Goal: Information Seeking & Learning: Compare options

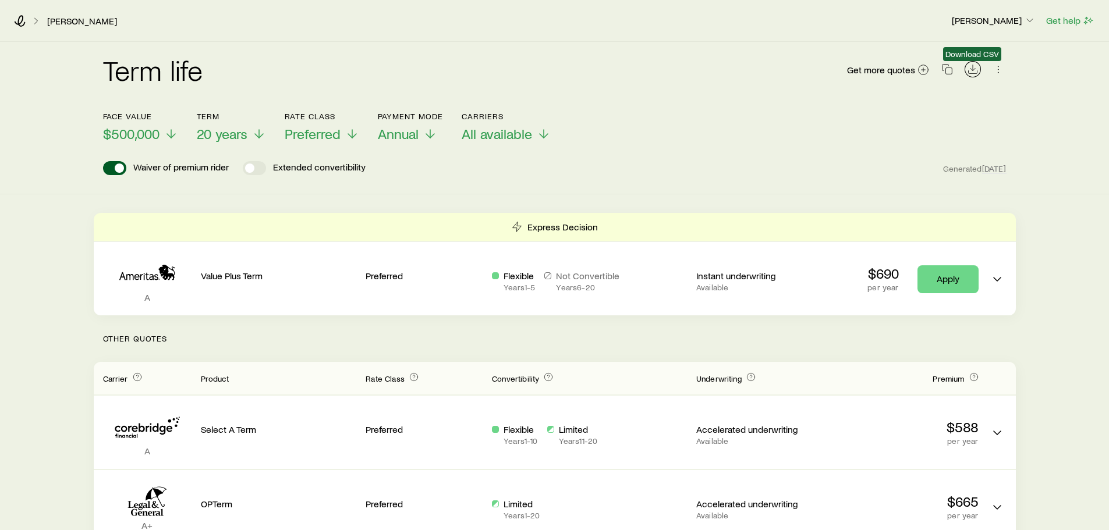
click at [970, 72] on icon "Download CSV" at bounding box center [973, 69] width 12 height 12
click at [525, 68] on div "Term life Get more quotes" at bounding box center [555, 77] width 904 height 42
click at [906, 69] on span "Get more quotes" at bounding box center [881, 69] width 68 height 9
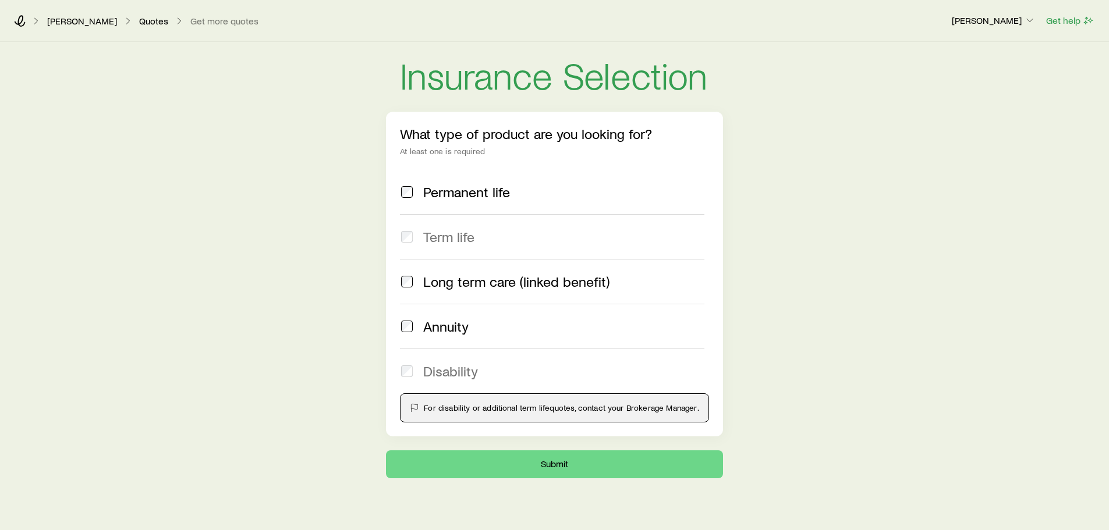
click at [414, 191] on span at bounding box center [407, 192] width 14 height 16
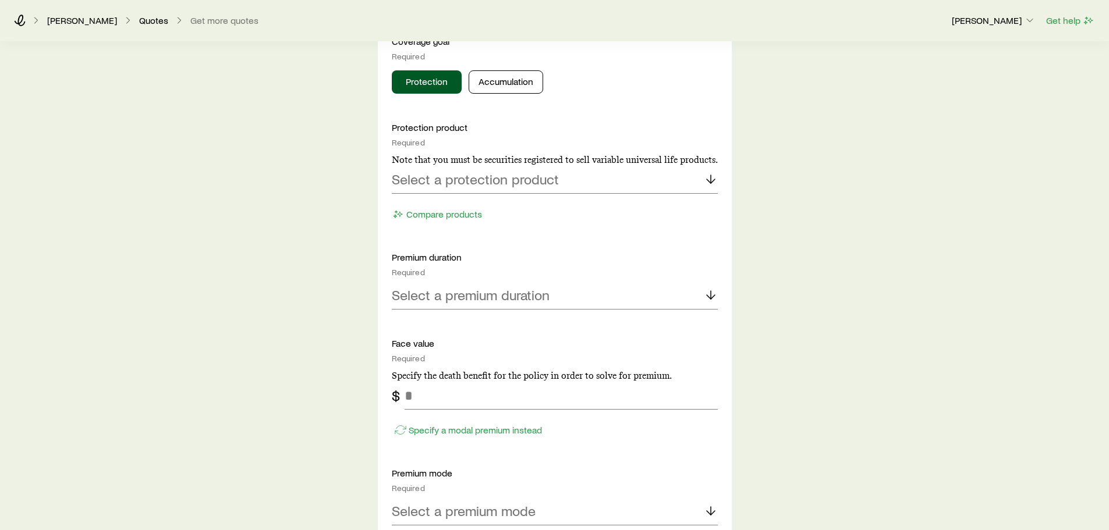
scroll to position [524, 0]
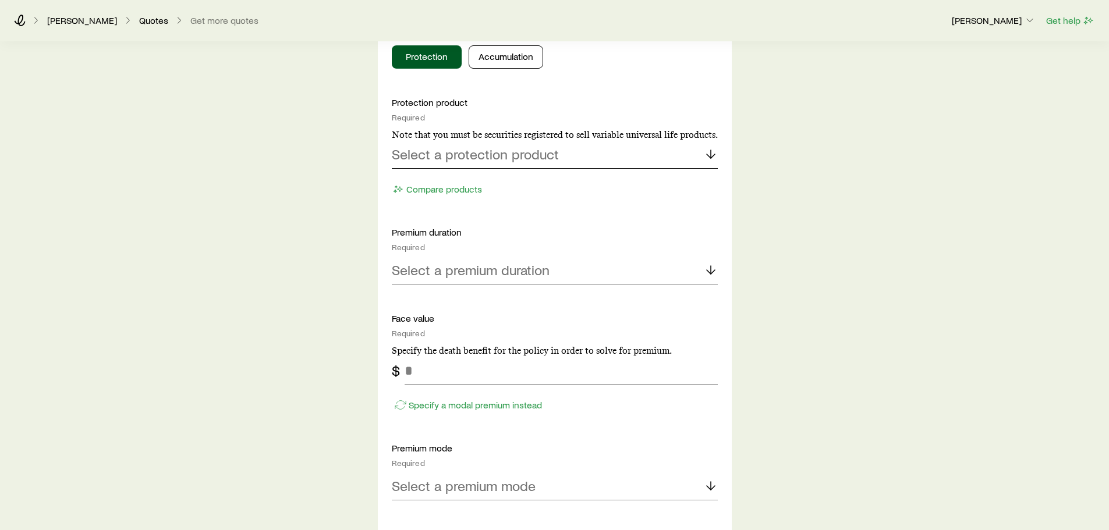
click at [493, 158] on p "Select a protection product" at bounding box center [475, 154] width 167 height 16
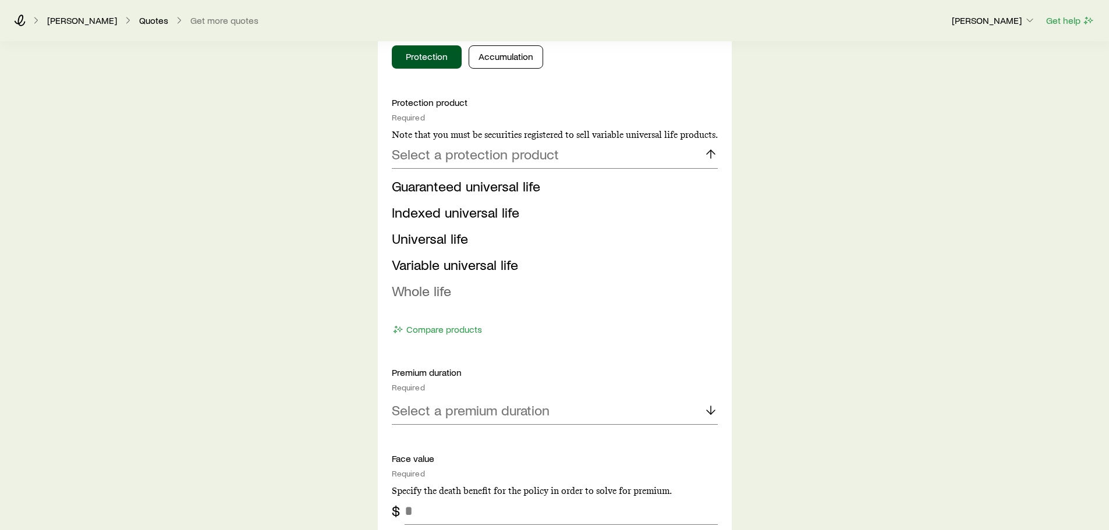
click at [427, 292] on span "Whole life" at bounding box center [421, 290] width 59 height 17
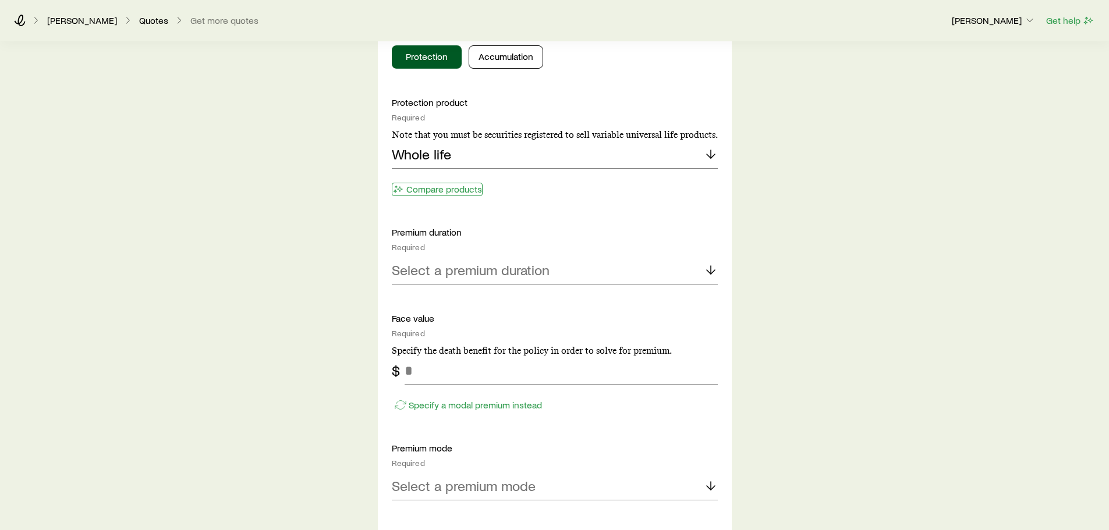
click at [454, 188] on button "Compare products" at bounding box center [437, 189] width 91 height 13
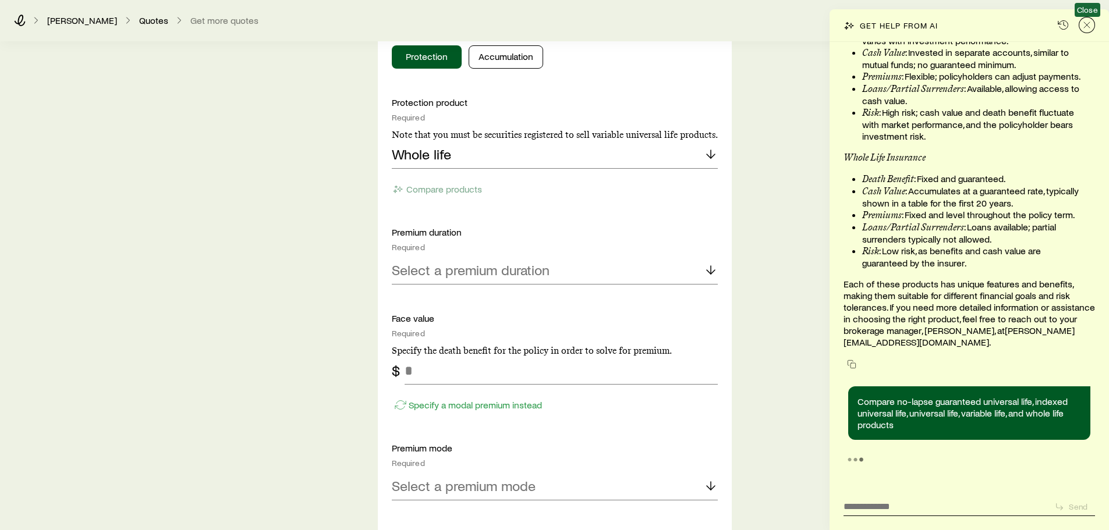
click at [1089, 20] on icon "Close" at bounding box center [1087, 25] width 12 height 12
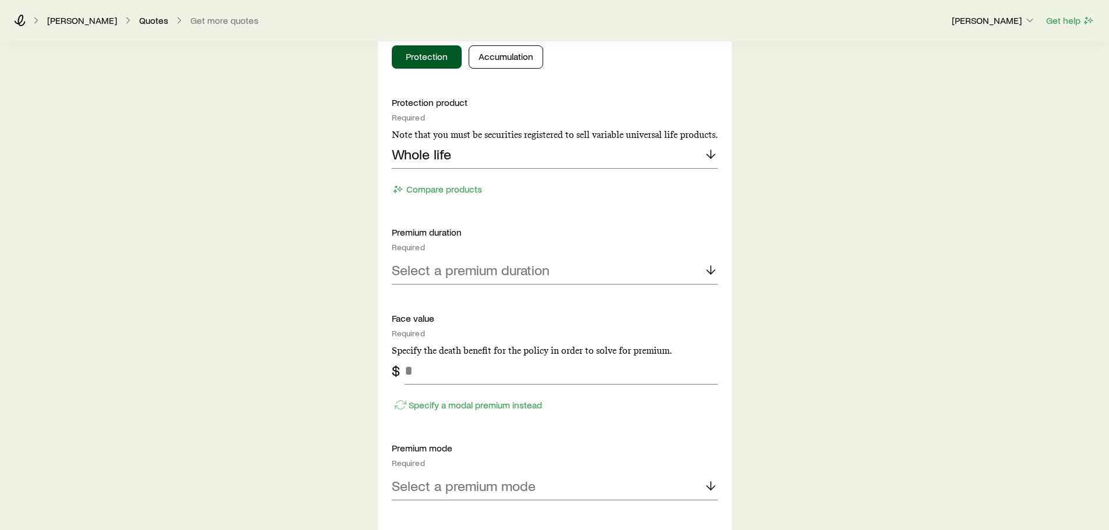
scroll to position [41830, 0]
click at [543, 161] on div "Whole life" at bounding box center [555, 155] width 326 height 28
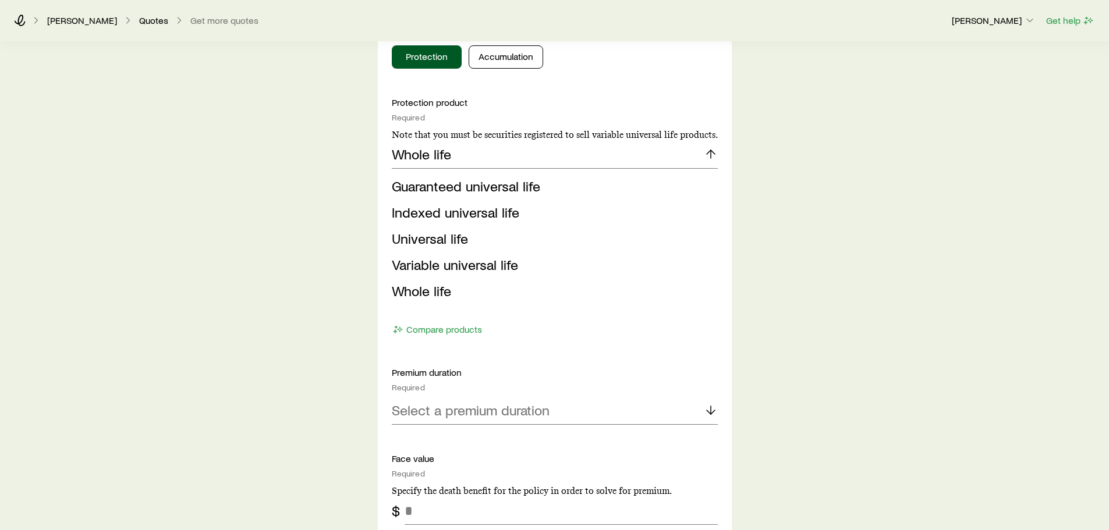
click at [232, 207] on div "Insurance Selection What type of product are you looking for? At least one is r…" at bounding box center [554, 462] width 1109 height 1889
click at [509, 413] on p "Select a premium duration" at bounding box center [471, 410] width 158 height 16
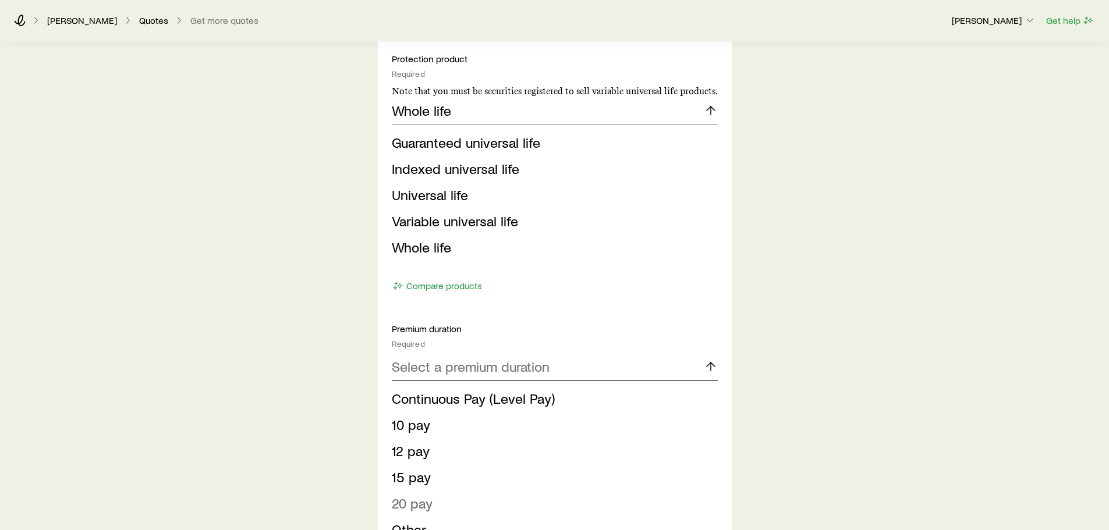
scroll to position [640, 0]
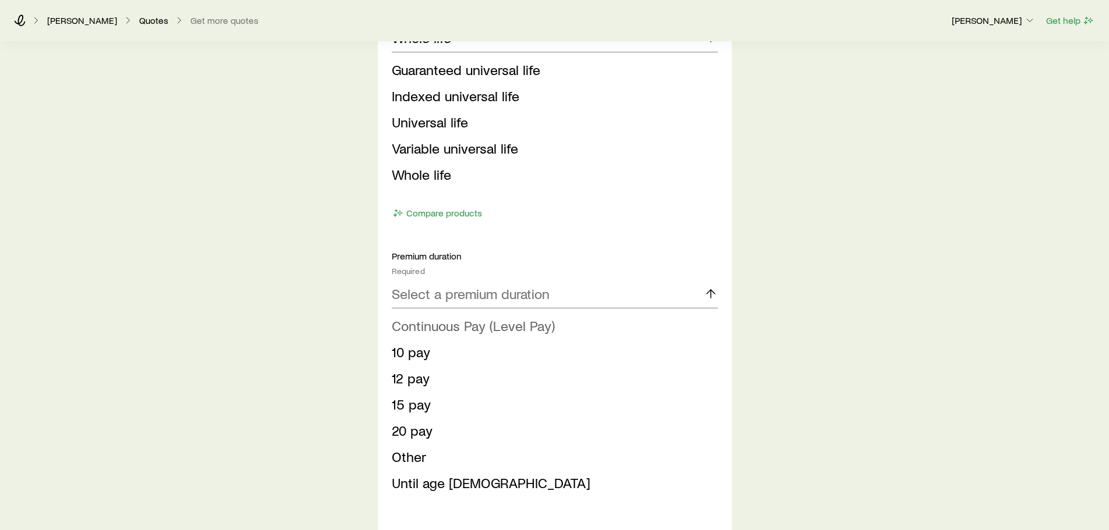
click at [444, 324] on span "Continuous Pay (Level Pay)" at bounding box center [473, 325] width 163 height 17
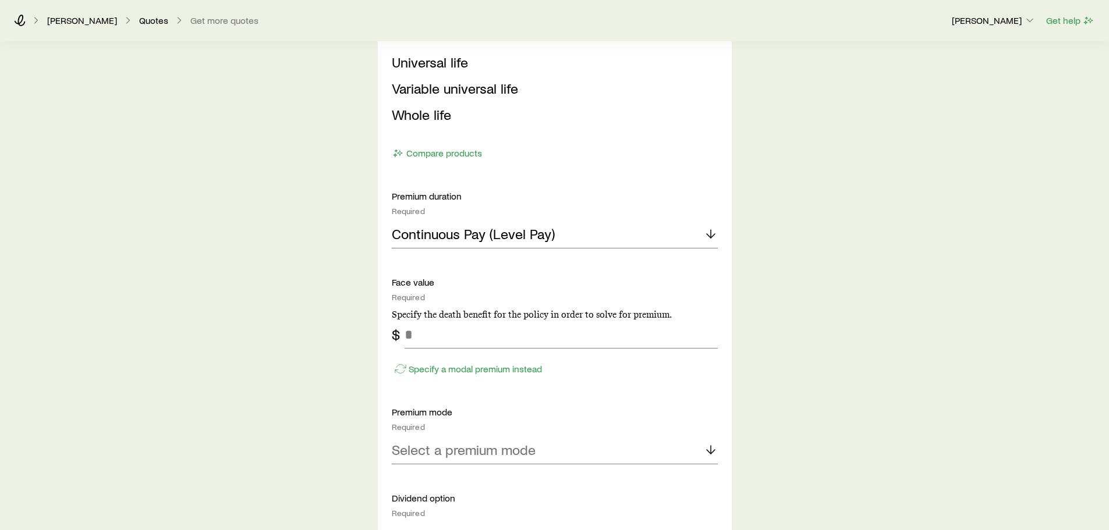
scroll to position [757, 0]
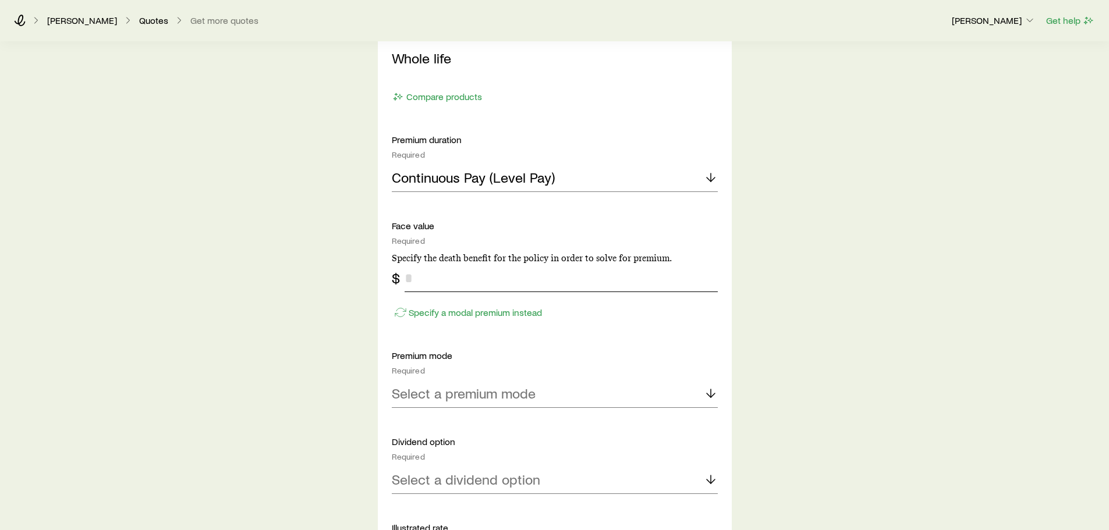
click at [417, 274] on input "tel" at bounding box center [561, 278] width 313 height 28
type input "*******"
click at [855, 272] on div "Insurance Selection What type of product are you looking for? At least one is r…" at bounding box center [554, 229] width 1109 height 1889
click at [413, 397] on p "Select a premium mode" at bounding box center [464, 393] width 144 height 16
click at [417, 494] on li "Monthly" at bounding box center [551, 504] width 319 height 26
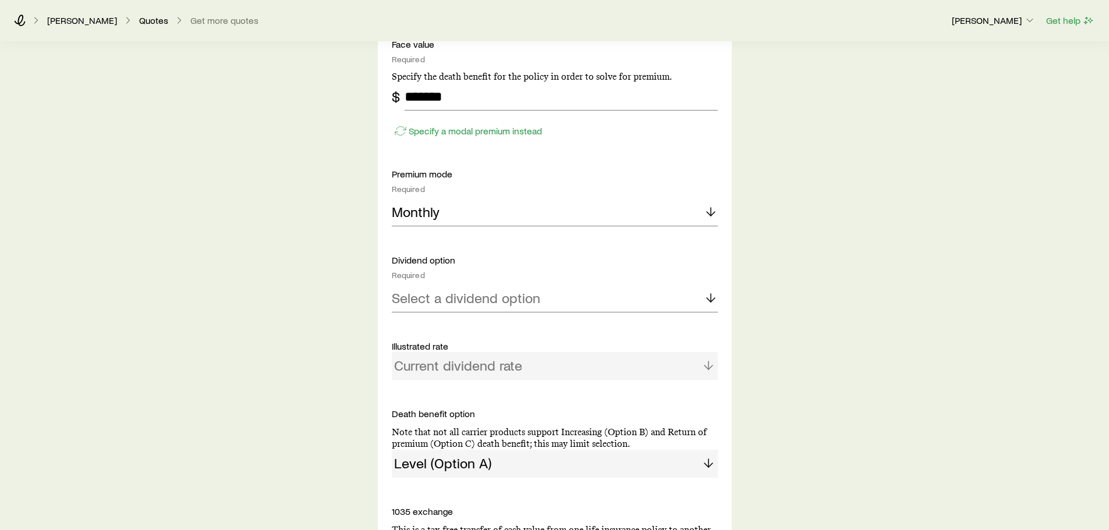
scroll to position [990, 0]
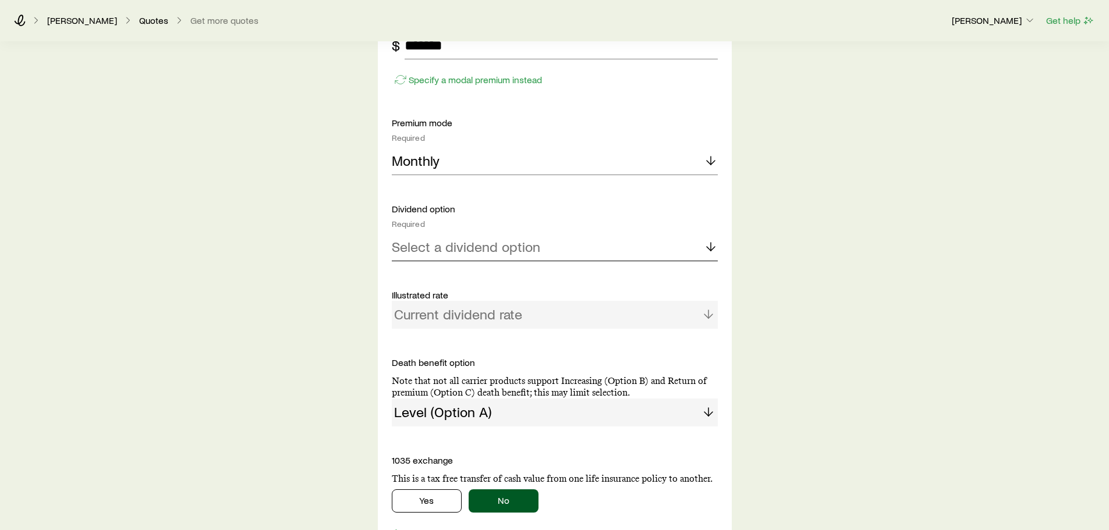
click at [463, 250] on p "Select a dividend option" at bounding box center [466, 247] width 148 height 16
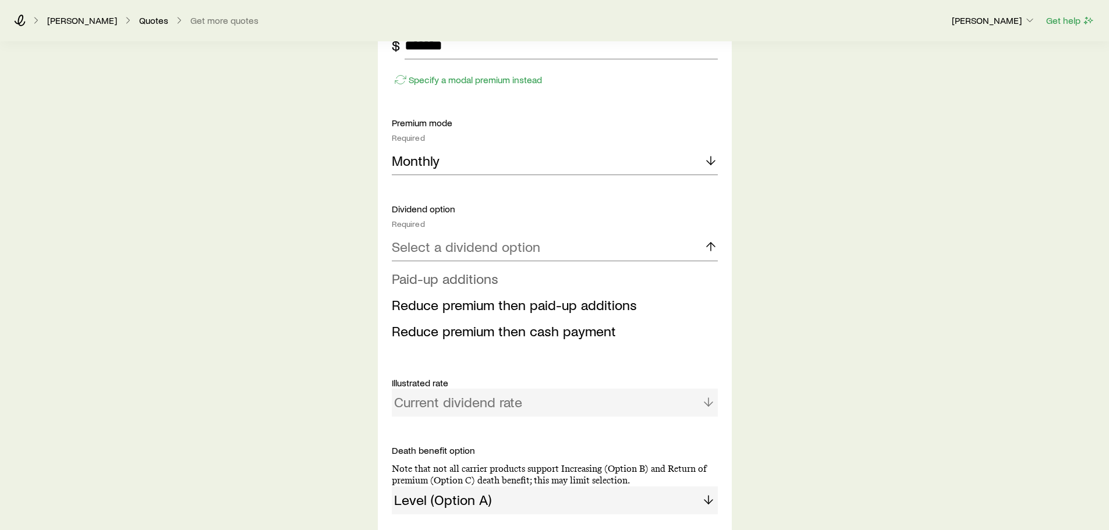
click at [460, 272] on span "Paid-up additions" at bounding box center [445, 278] width 107 height 17
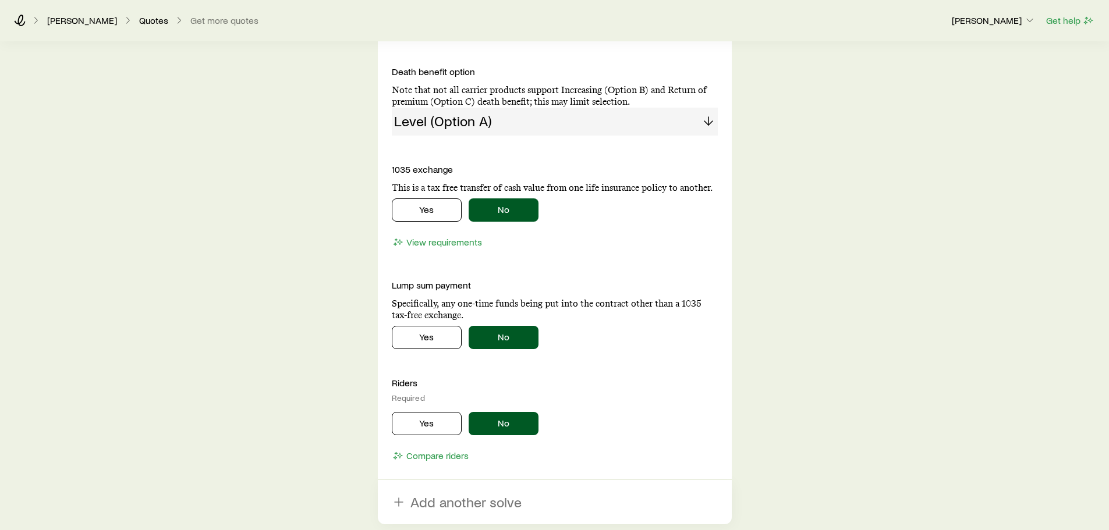
scroll to position [1464, 0]
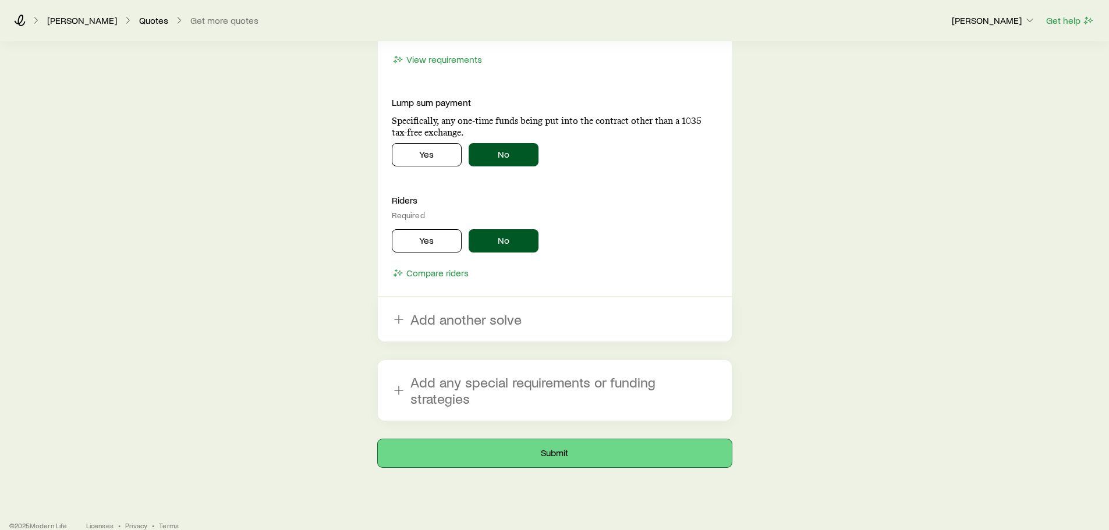
click at [579, 440] on button "Submit" at bounding box center [555, 454] width 354 height 28
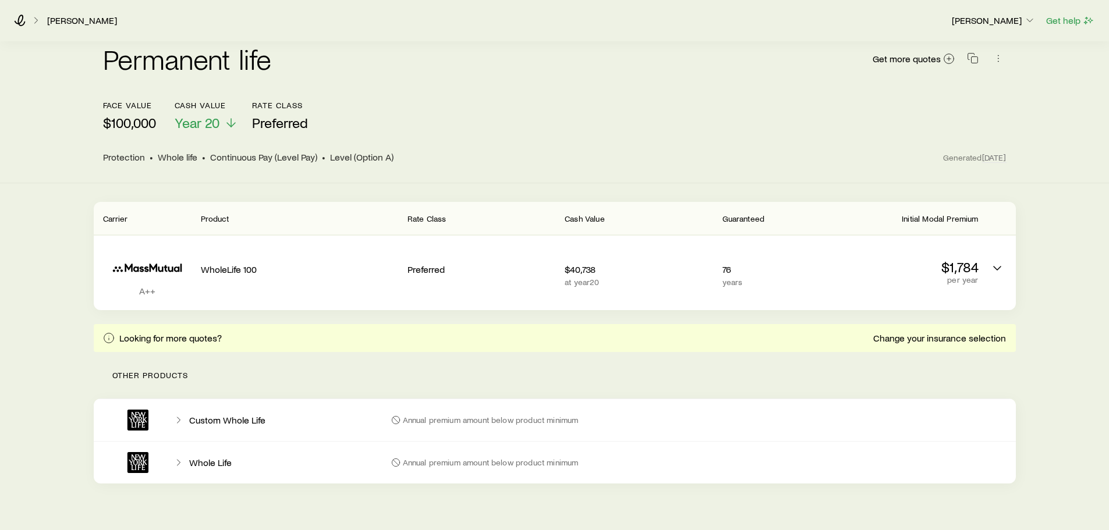
scroll to position [113, 0]
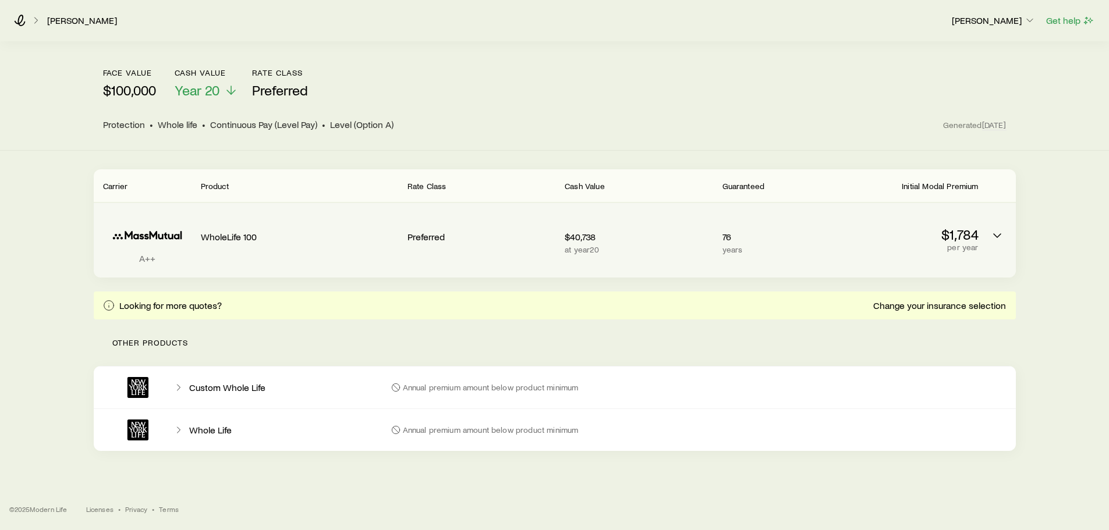
click at [174, 233] on icon "Permanent quotes" at bounding box center [147, 235] width 88 height 36
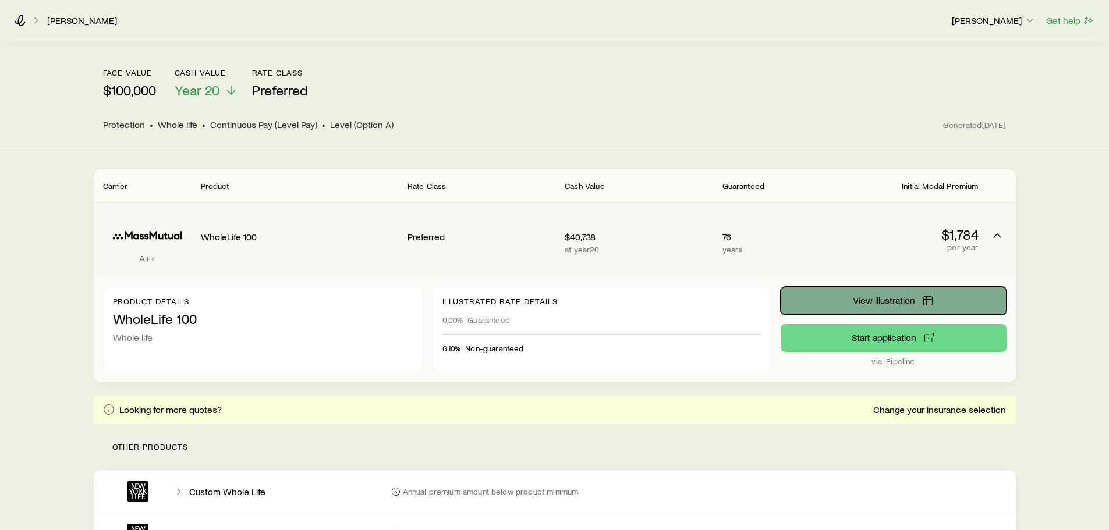
click at [894, 298] on span "View illustration" at bounding box center [884, 300] width 62 height 9
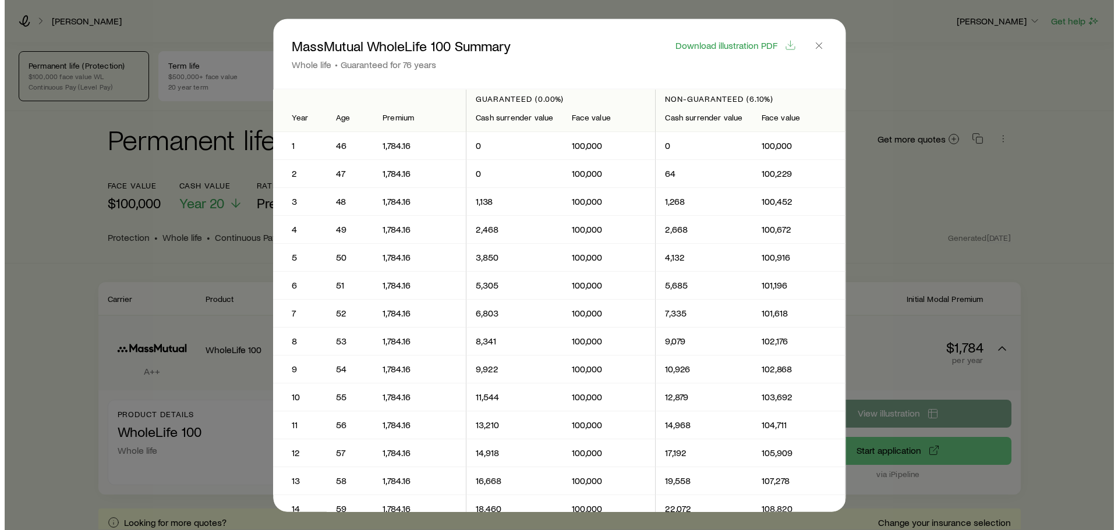
scroll to position [0, 0]
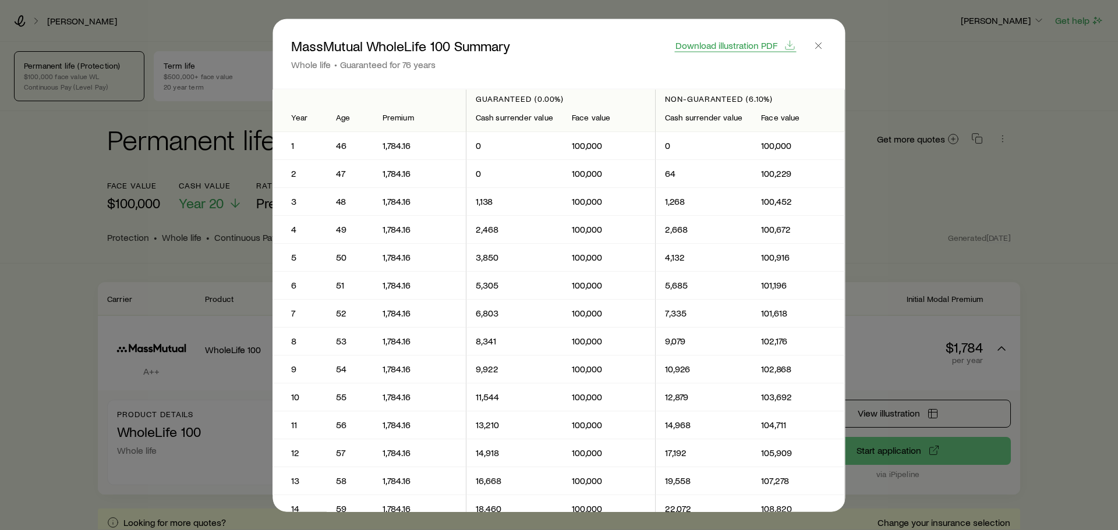
click at [735, 47] on span "Download illustration PDF" at bounding box center [726, 44] width 102 height 9
